Goal: Check status: Check status

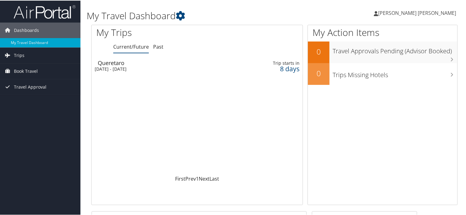
click at [145, 68] on div "[DATE] - [DATE]" at bounding box center [162, 69] width 135 height 6
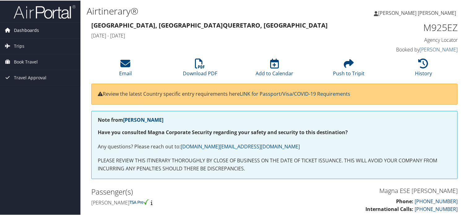
click at [22, 31] on span "Dashboards" at bounding box center [26, 29] width 25 height 15
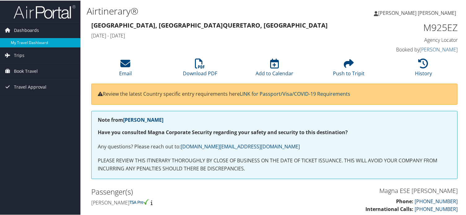
click at [35, 42] on link "My Travel Dashboard" at bounding box center [40, 41] width 80 height 9
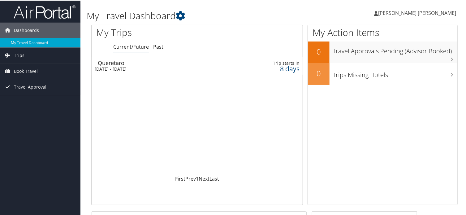
click at [416, 13] on span "[PERSON_NAME] [PERSON_NAME]" at bounding box center [417, 12] width 78 height 7
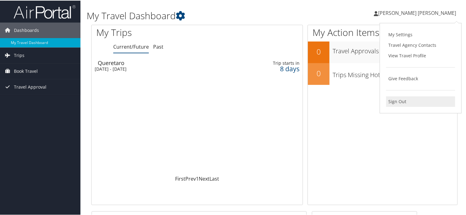
click at [397, 102] on link "Sign Out" at bounding box center [420, 101] width 69 height 11
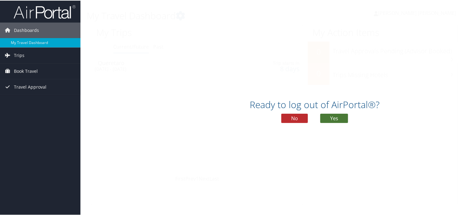
click at [337, 119] on button "Yes" at bounding box center [334, 117] width 28 height 9
